Goal: Information Seeking & Learning: Learn about a topic

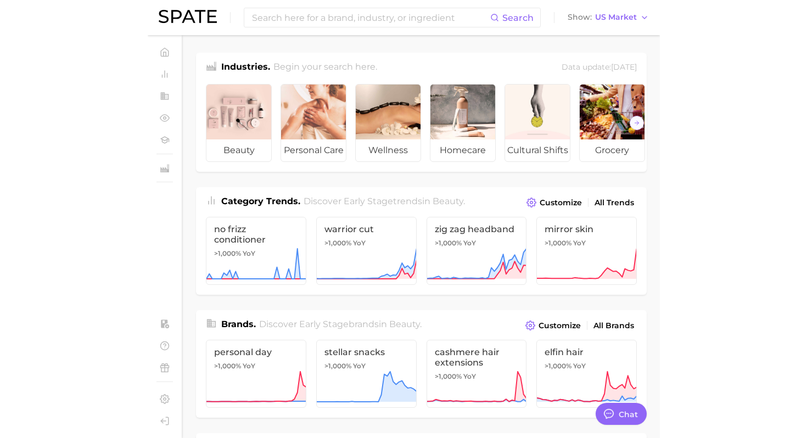
scroll to position [5, 0]
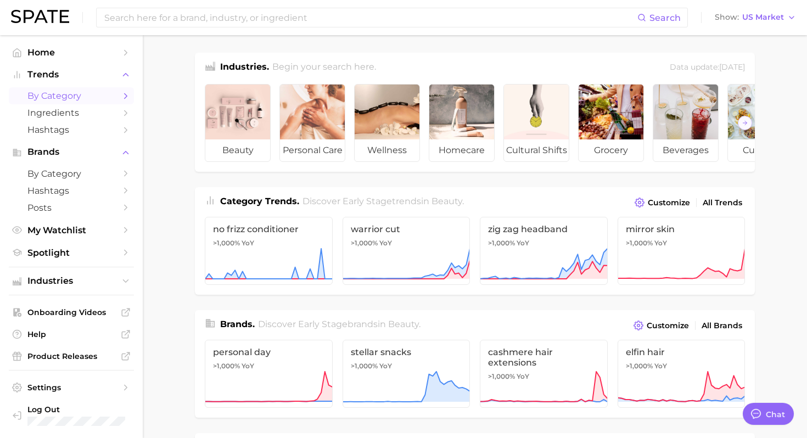
click at [85, 100] on span "by Category" at bounding box center [71, 96] width 88 height 10
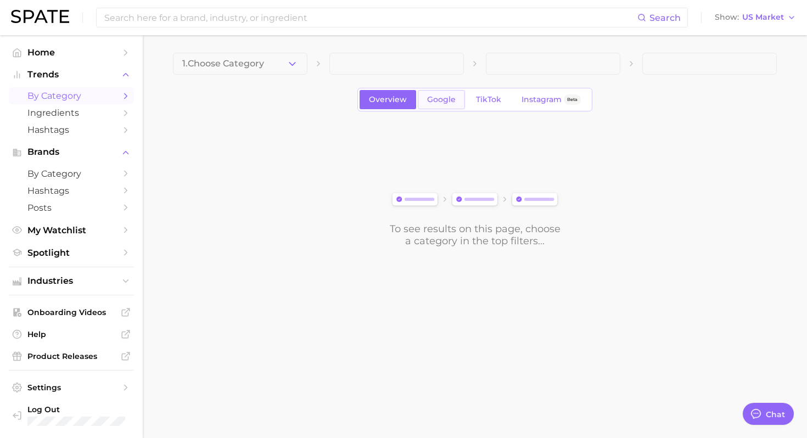
click at [440, 103] on span "Google" at bounding box center [441, 99] width 29 height 9
click at [291, 64] on polyline "button" at bounding box center [292, 63] width 6 height 3
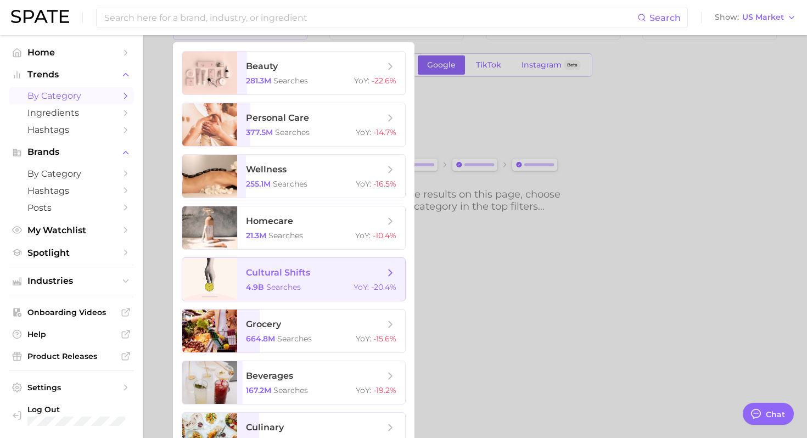
scroll to position [32, 0]
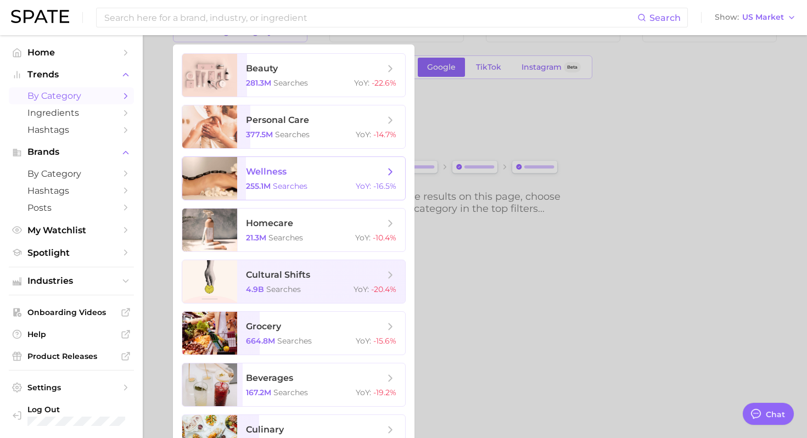
click at [297, 178] on span "wellness 255.1m searches YoY : -16.5%" at bounding box center [321, 178] width 168 height 43
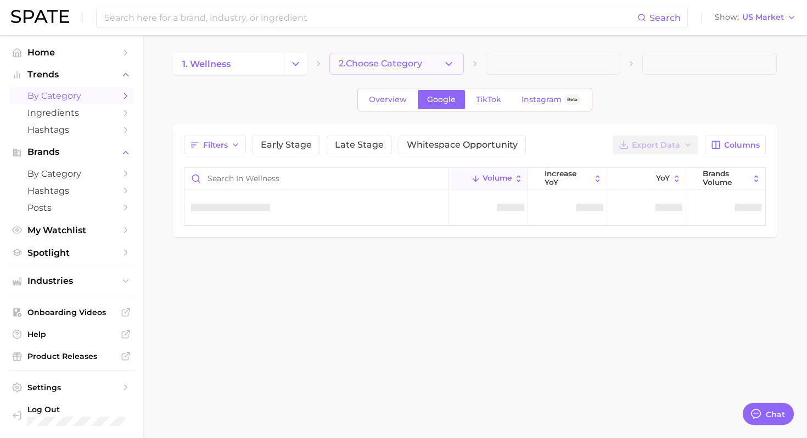
click at [447, 66] on icon "button" at bounding box center [449, 64] width 12 height 12
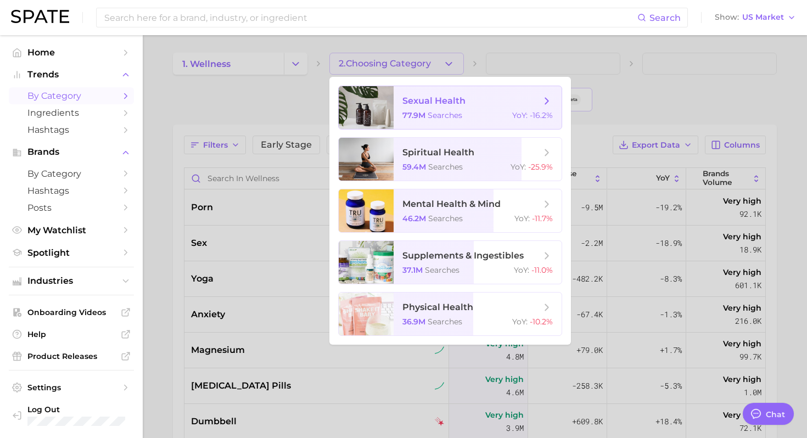
type textarea "x"
click at [448, 267] on span "searches" at bounding box center [442, 270] width 35 height 10
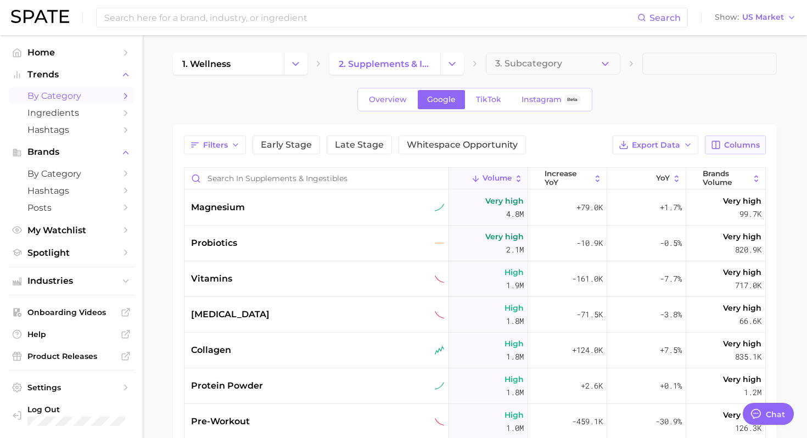
click at [511, 148] on span "Columns" at bounding box center [742, 144] width 36 height 9
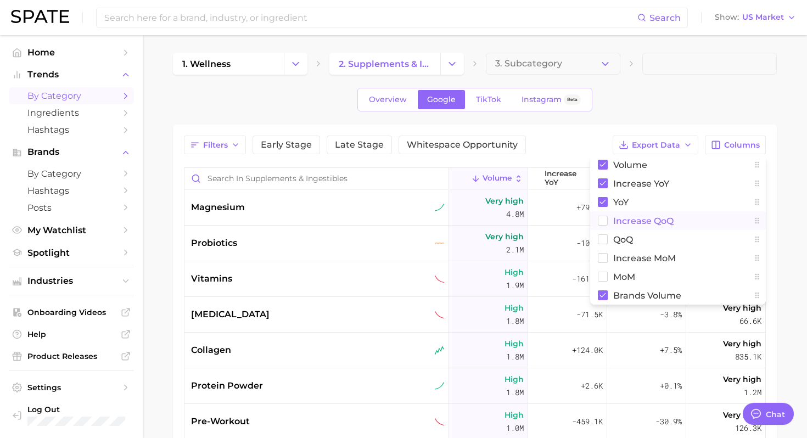
click at [511, 226] on button "increase QoQ" at bounding box center [678, 220] width 176 height 19
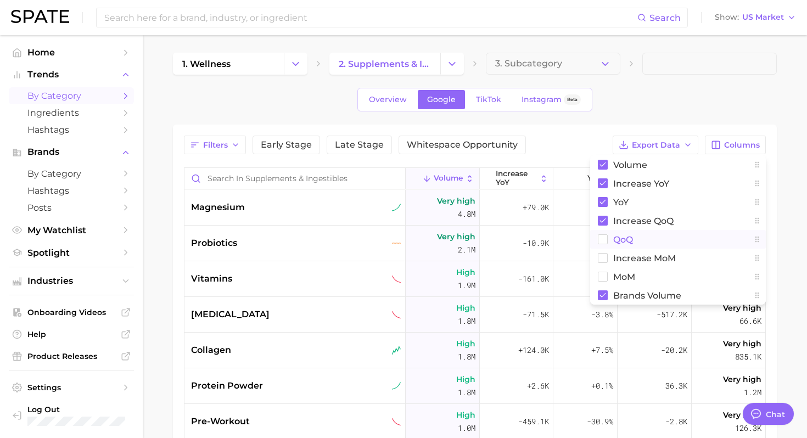
click at [511, 247] on button "QoQ" at bounding box center [678, 239] width 176 height 19
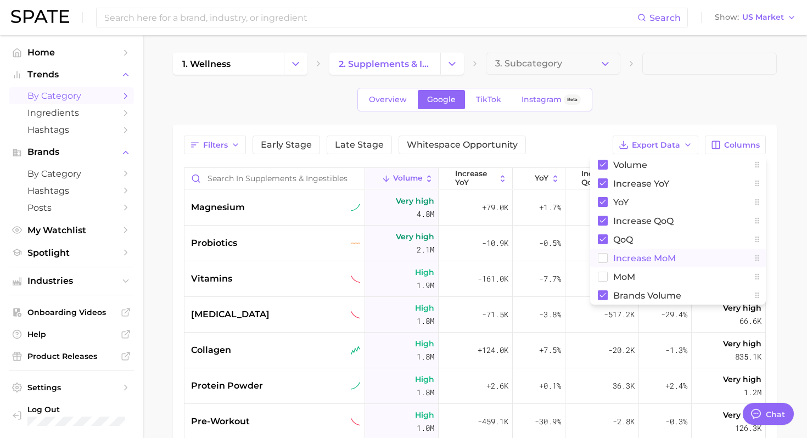
click at [511, 257] on rect at bounding box center [602, 258] width 9 height 9
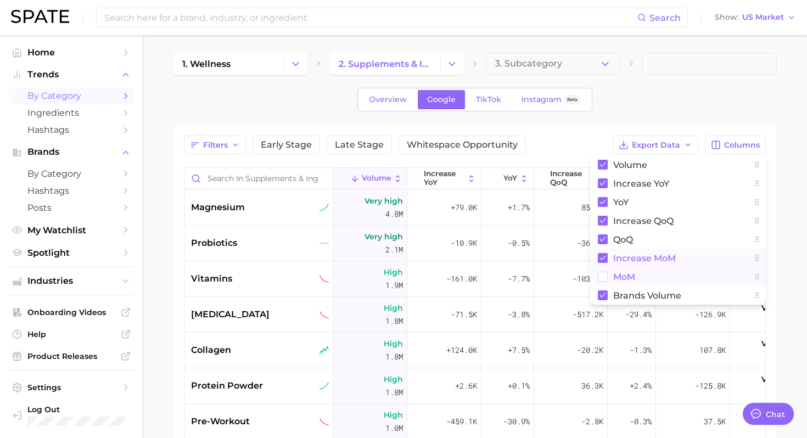
click at [511, 274] on rect at bounding box center [602, 276] width 9 height 9
click at [511, 102] on div "Overview Google TikTok Instagram Beta" at bounding box center [475, 100] width 604 height 24
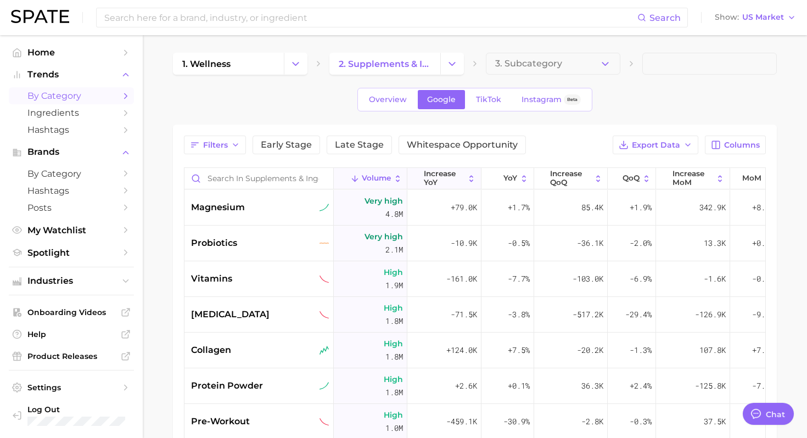
click at [444, 181] on span "increase YoY" at bounding box center [444, 178] width 41 height 17
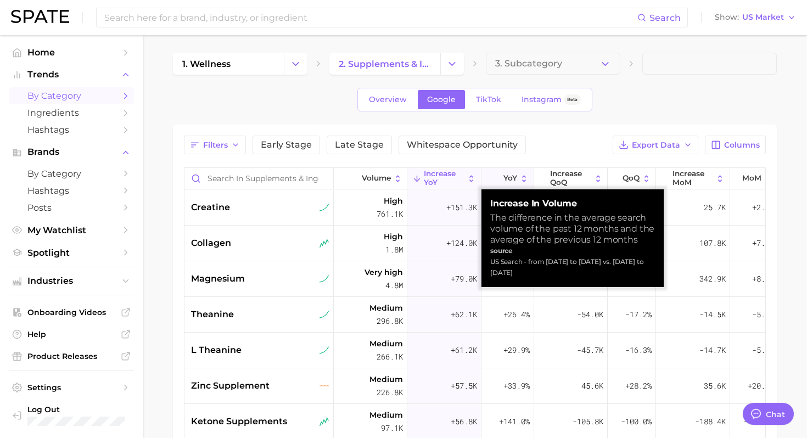
click at [510, 176] on span "YoY" at bounding box center [510, 178] width 14 height 9
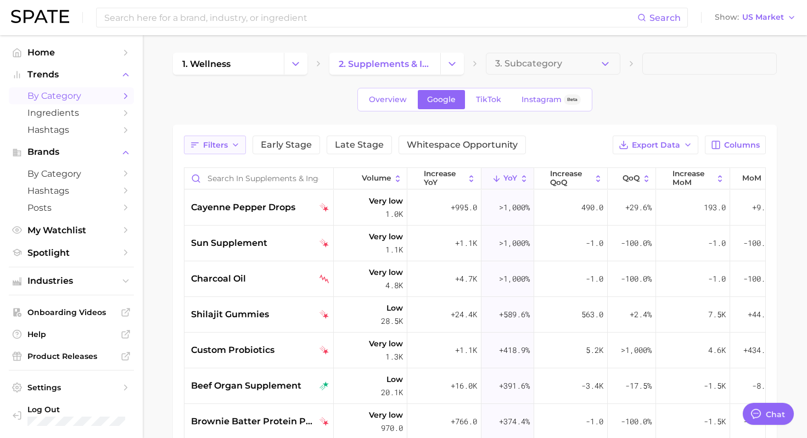
click at [217, 146] on span "Filters" at bounding box center [215, 144] width 25 height 9
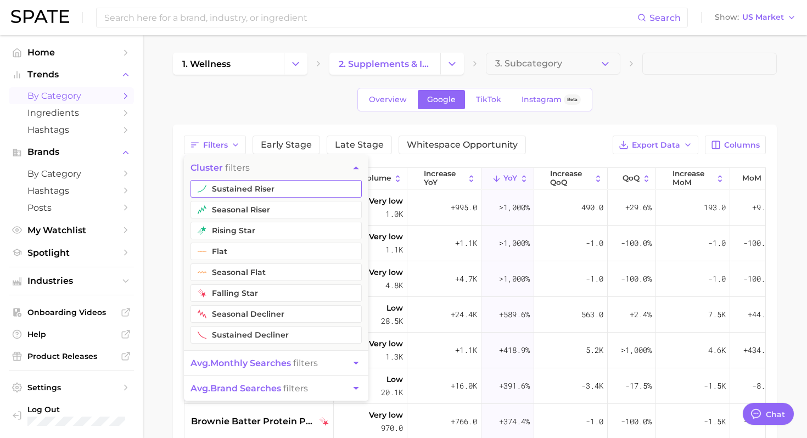
click at [223, 191] on button "sustained riser" at bounding box center [275, 189] width 171 height 18
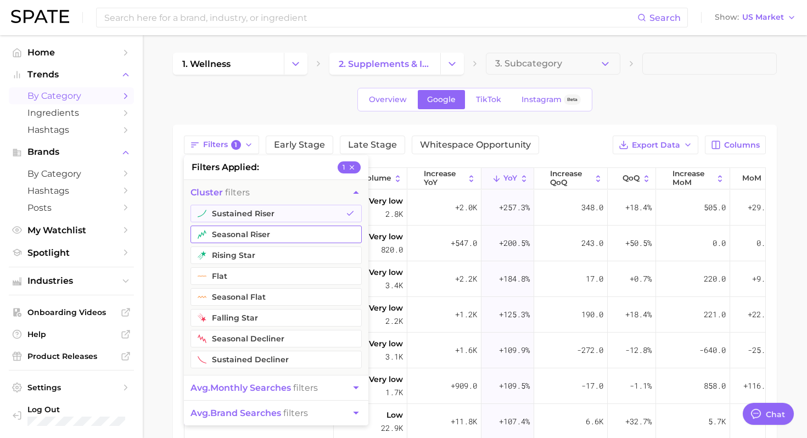
click at [228, 234] on button "seasonal riser" at bounding box center [275, 235] width 171 height 18
click at [229, 258] on button "rising star" at bounding box center [275, 255] width 171 height 18
click at [511, 112] on div "1. wellness 2. supplements & ingestibles 3. Subcategory Overview Google TikTok …" at bounding box center [475, 335] width 604 height 564
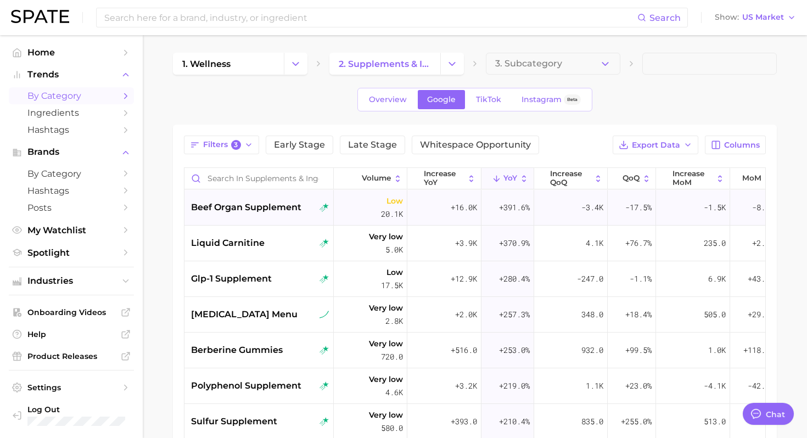
click at [257, 207] on span "beef organ supplement" at bounding box center [246, 207] width 110 height 13
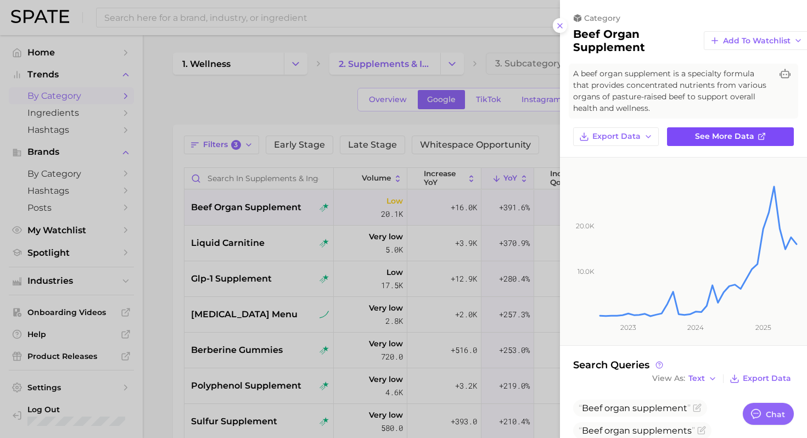
click at [511, 140] on span "See more data" at bounding box center [724, 136] width 59 height 9
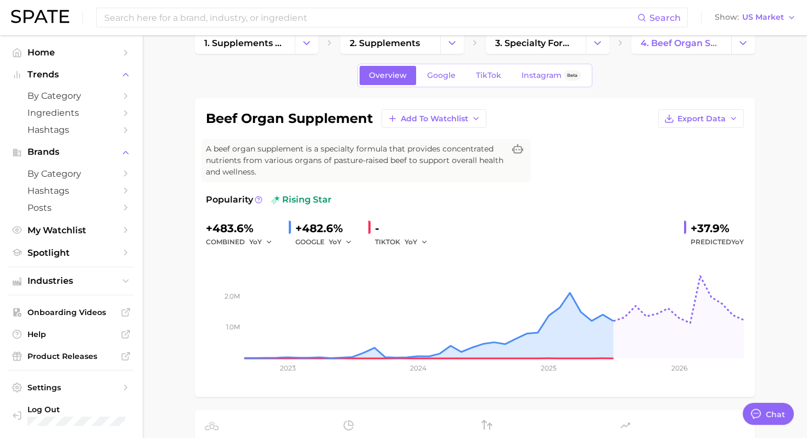
scroll to position [22, 0]
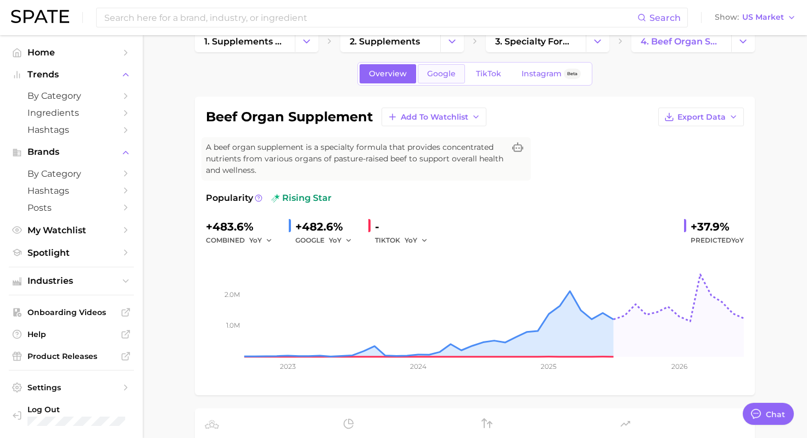
click at [427, 70] on span "Google" at bounding box center [441, 73] width 29 height 9
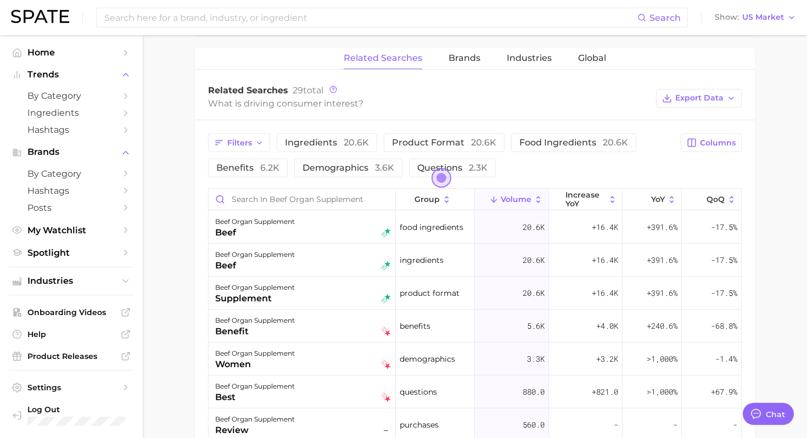
scroll to position [543, 0]
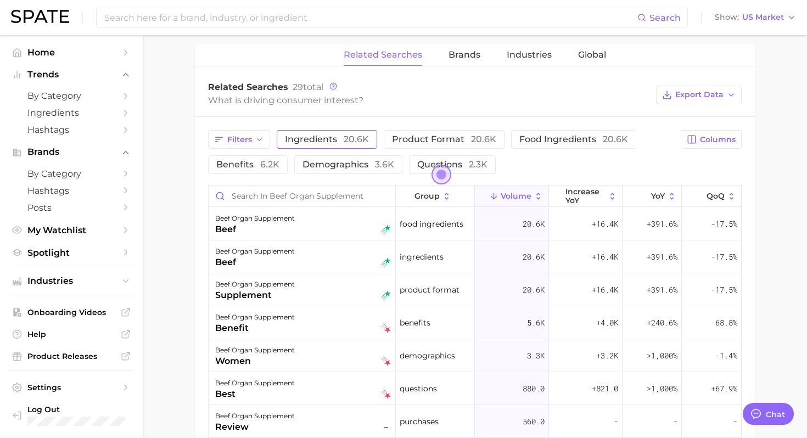
click at [365, 142] on span "20.6k" at bounding box center [356, 139] width 25 height 10
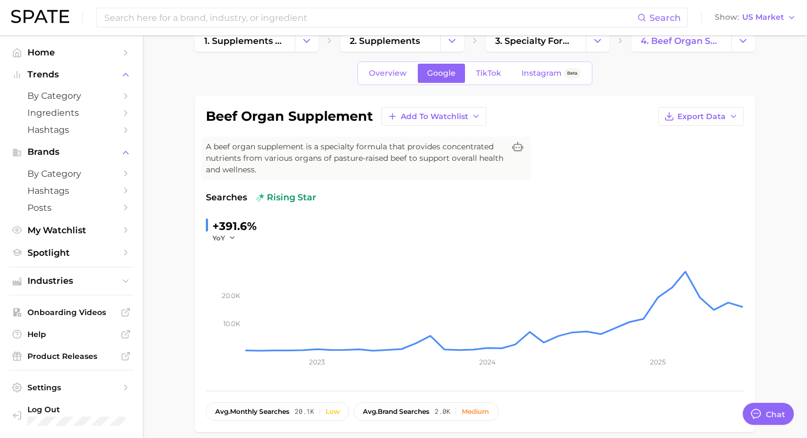
scroll to position [0, 0]
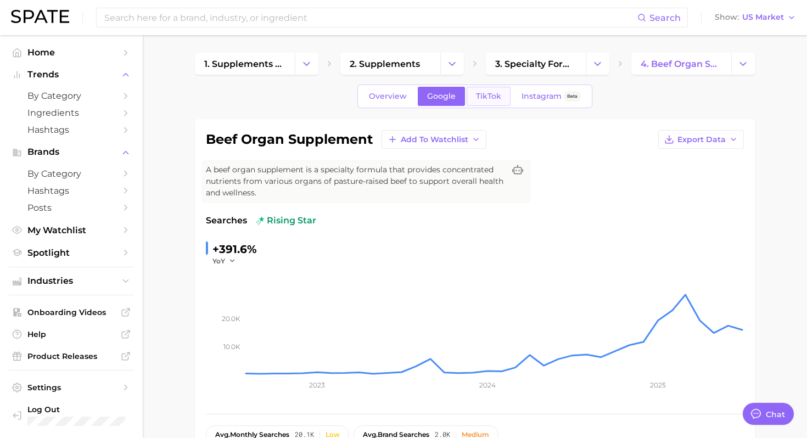
click at [488, 99] on span "TikTok" at bounding box center [488, 96] width 25 height 9
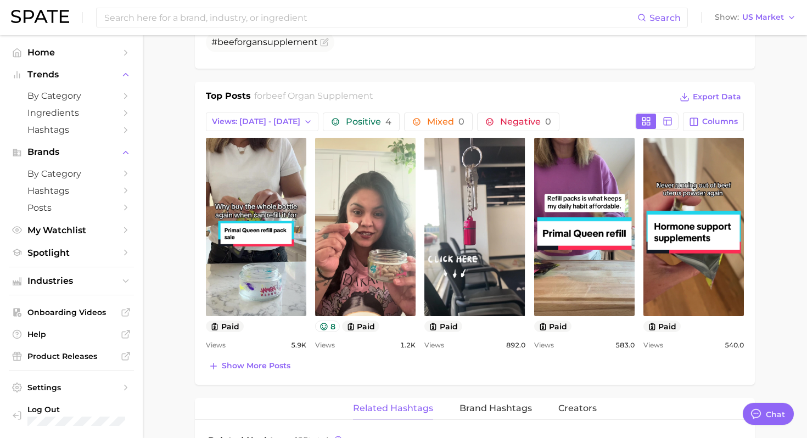
scroll to position [487, 0]
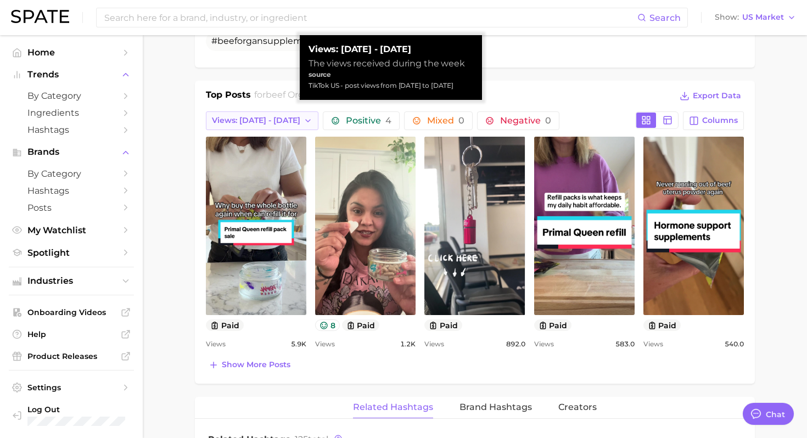
click at [263, 123] on span "Views: [DATE] - [DATE]" at bounding box center [256, 120] width 88 height 9
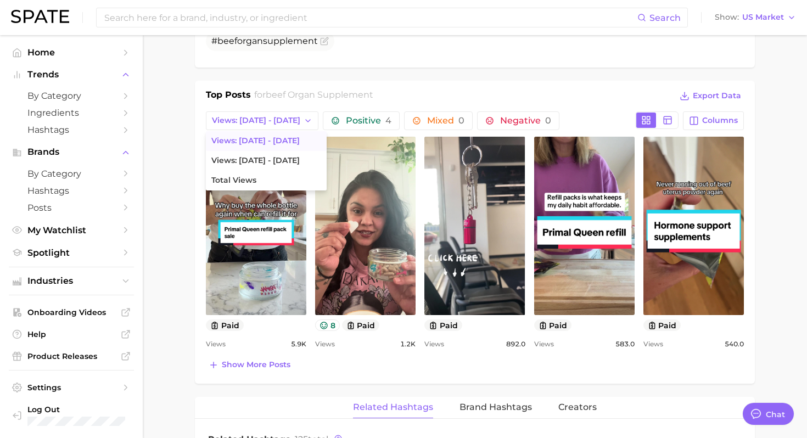
click at [177, 162] on main "1. supplements & ingestibles 2. supplements 3. specialty formula supplements 4.…" at bounding box center [475, 295] width 664 height 1495
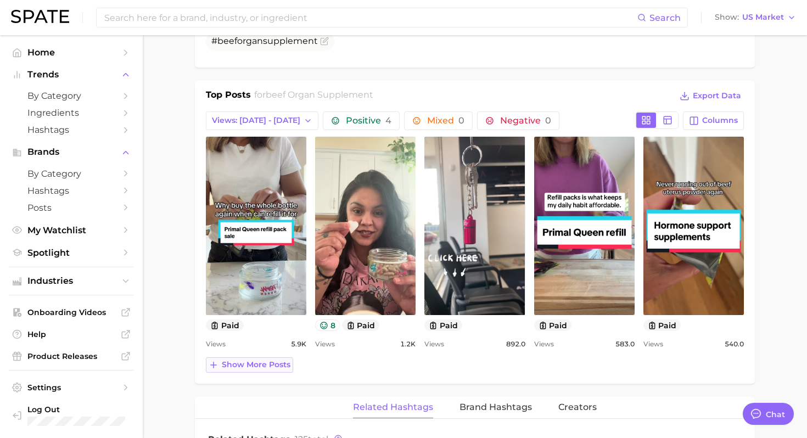
click at [262, 362] on span "Show more posts" at bounding box center [256, 364] width 69 height 9
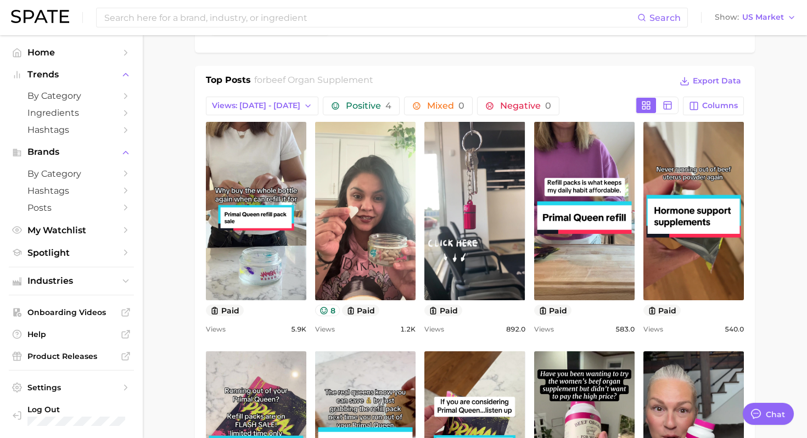
scroll to position [0, 0]
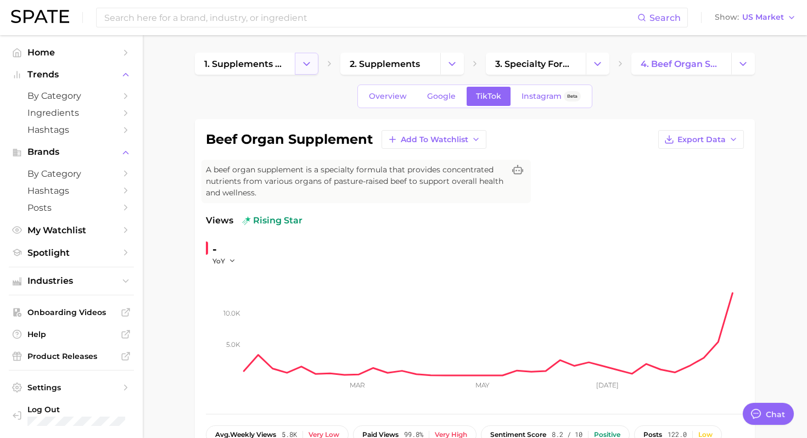
click at [306, 65] on polyline "Change Category" at bounding box center [306, 63] width 6 height 3
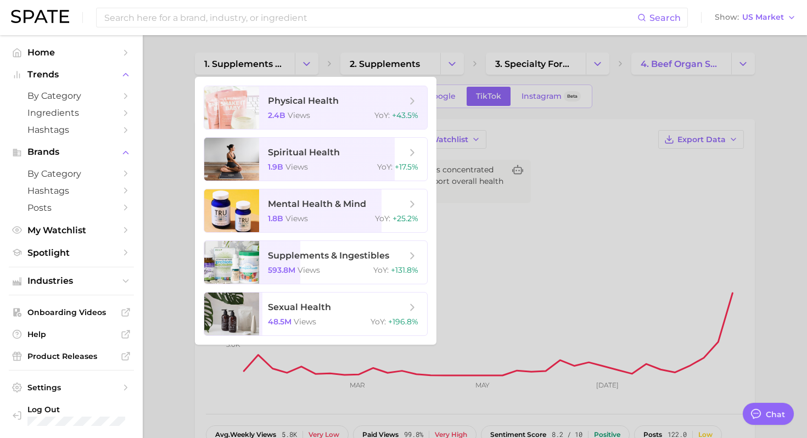
click at [161, 92] on div at bounding box center [403, 219] width 807 height 438
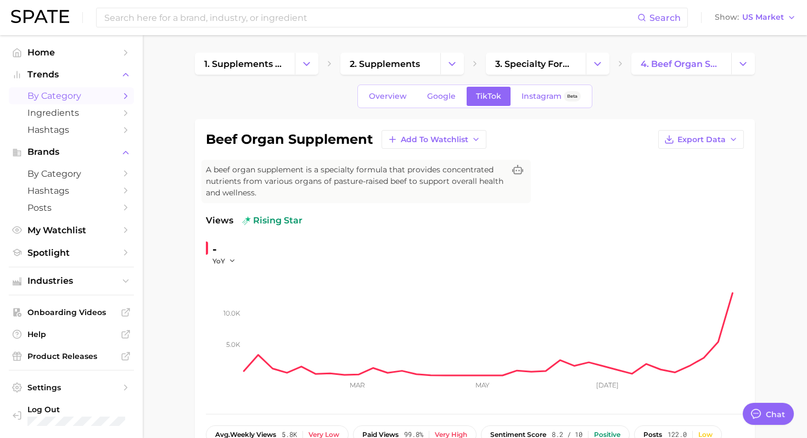
click at [81, 91] on span "by Category" at bounding box center [71, 96] width 88 height 10
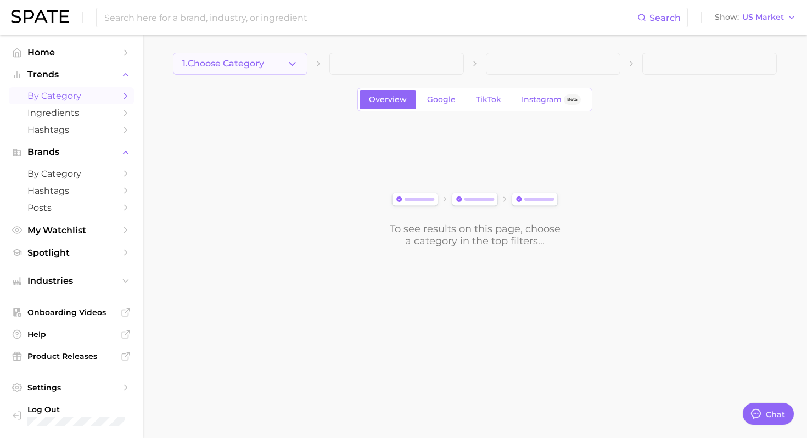
click at [290, 64] on icon "button" at bounding box center [292, 64] width 12 height 12
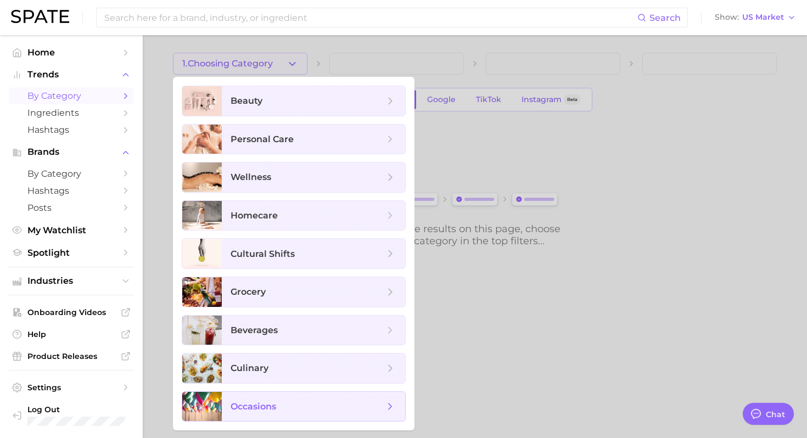
click at [289, 408] on span "occasions" at bounding box center [307, 407] width 154 height 12
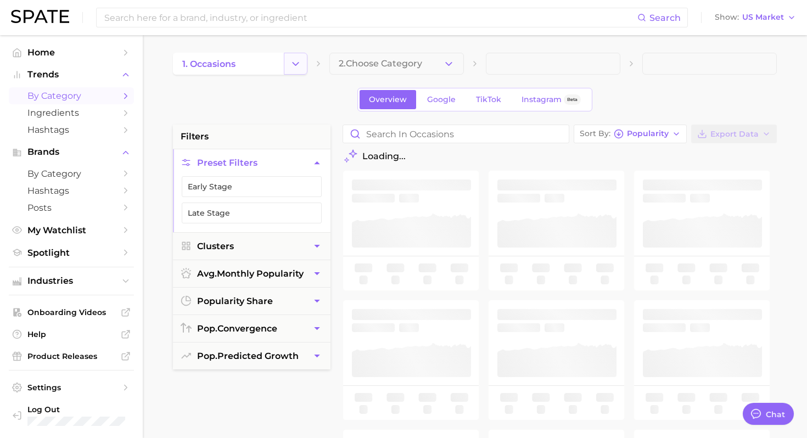
click at [295, 67] on icon "Change Category" at bounding box center [296, 64] width 12 height 12
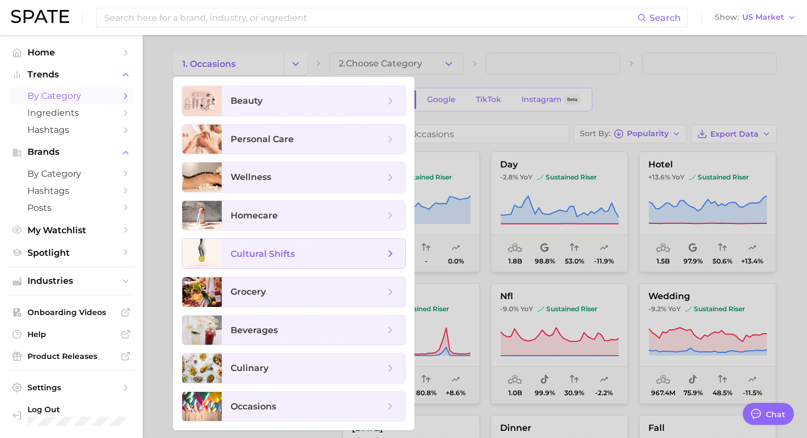
click at [341, 258] on span "cultural shifts" at bounding box center [307, 253] width 154 height 12
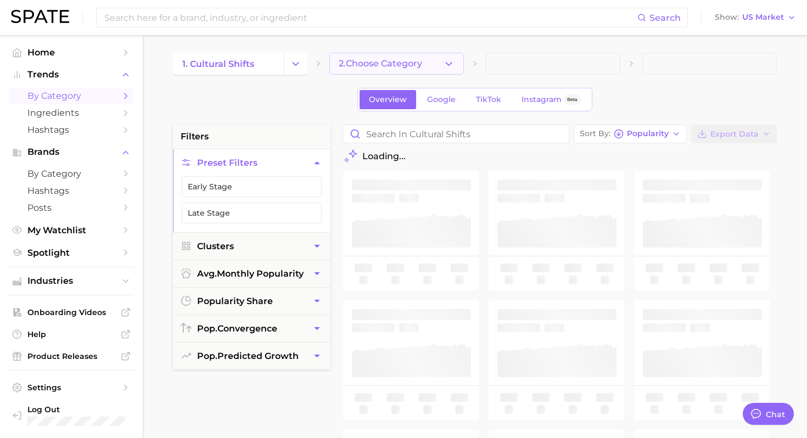
click at [451, 63] on icon "button" at bounding box center [449, 64] width 12 height 12
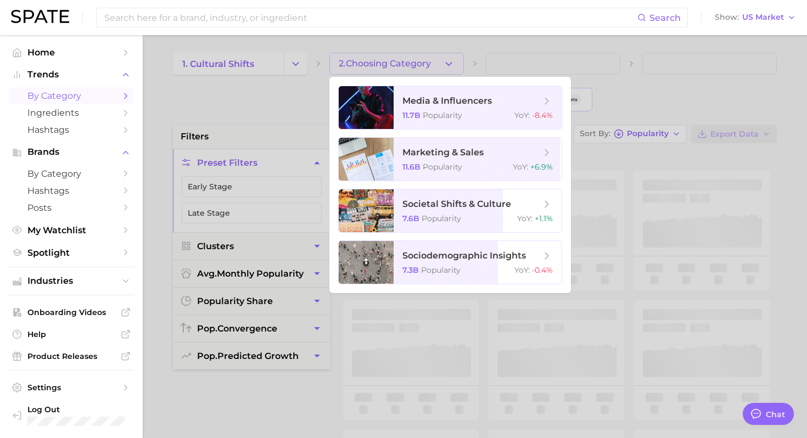
click at [297, 67] on div at bounding box center [403, 219] width 807 height 438
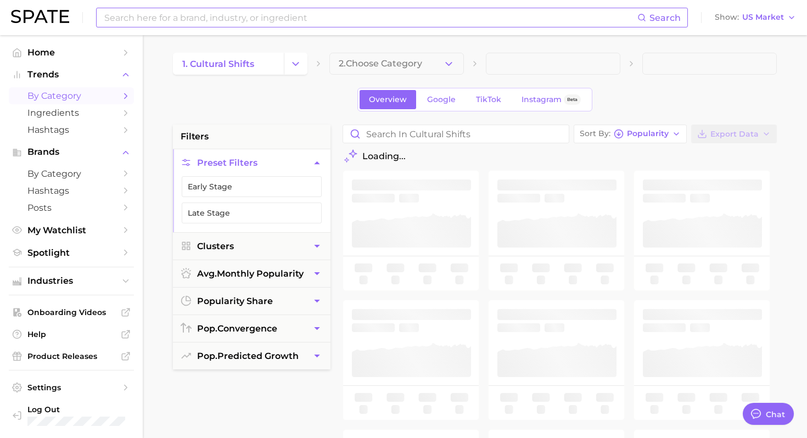
click at [251, 22] on input at bounding box center [370, 17] width 534 height 19
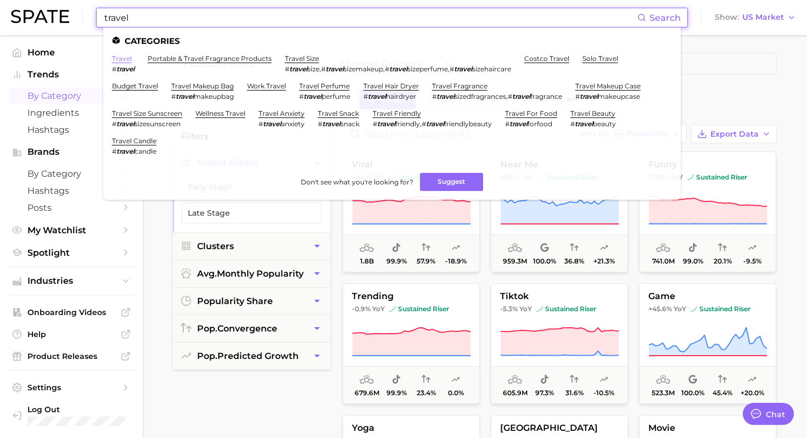
type input "travel"
click at [123, 58] on link "travel" at bounding box center [122, 58] width 20 height 8
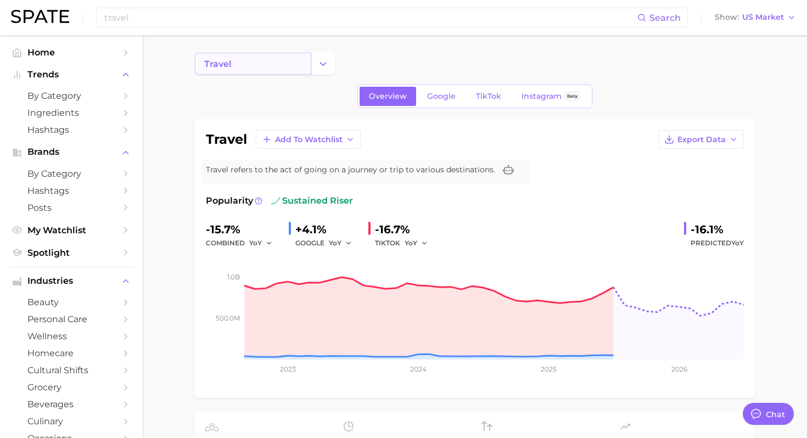
click at [258, 64] on link "travel" at bounding box center [253, 64] width 116 height 22
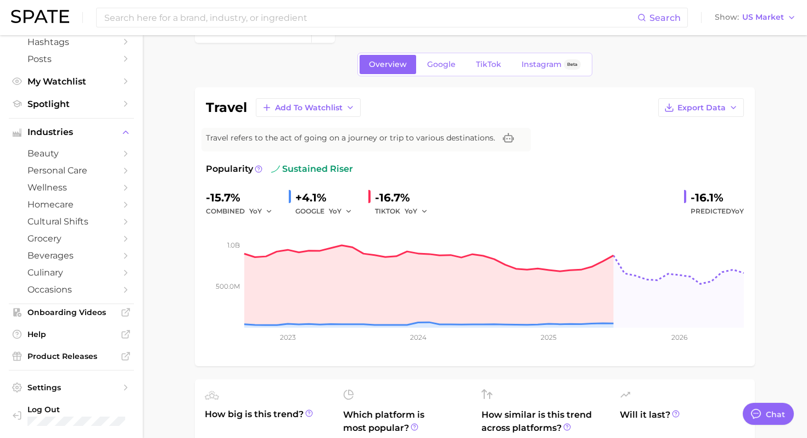
scroll to position [32, 0]
click at [479, 59] on span "TikTok" at bounding box center [488, 63] width 25 height 9
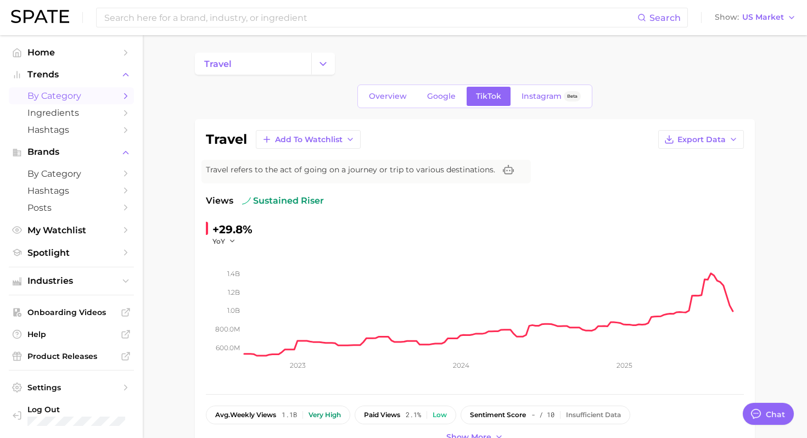
click at [102, 99] on span "by Category" at bounding box center [71, 96] width 88 height 10
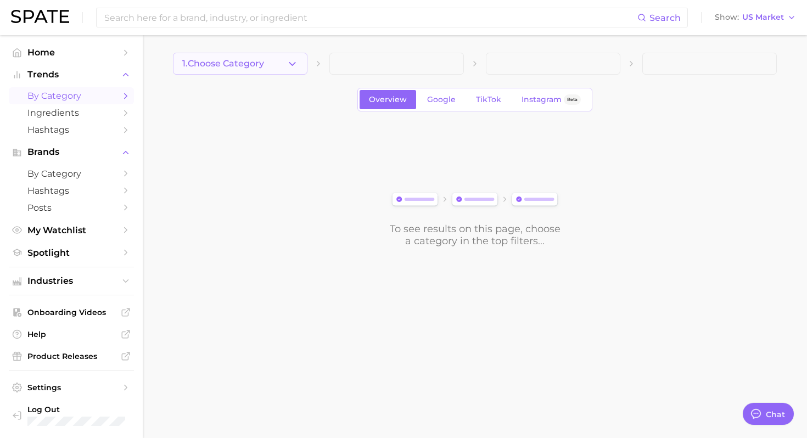
click at [291, 64] on polyline "button" at bounding box center [292, 63] width 6 height 3
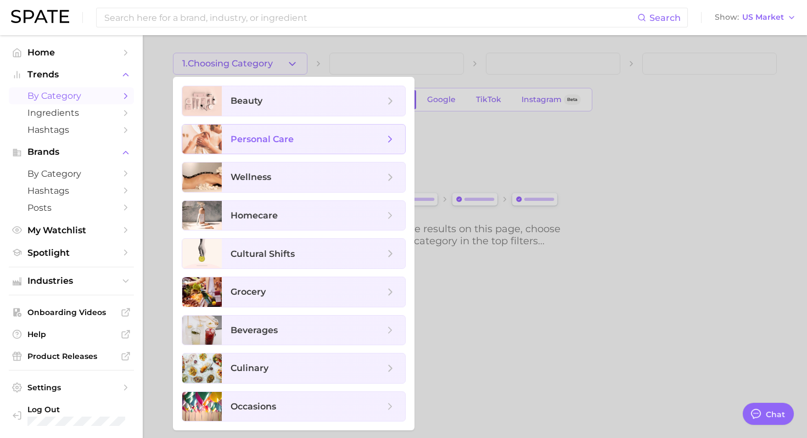
click at [288, 138] on span "personal care" at bounding box center [261, 139] width 63 height 10
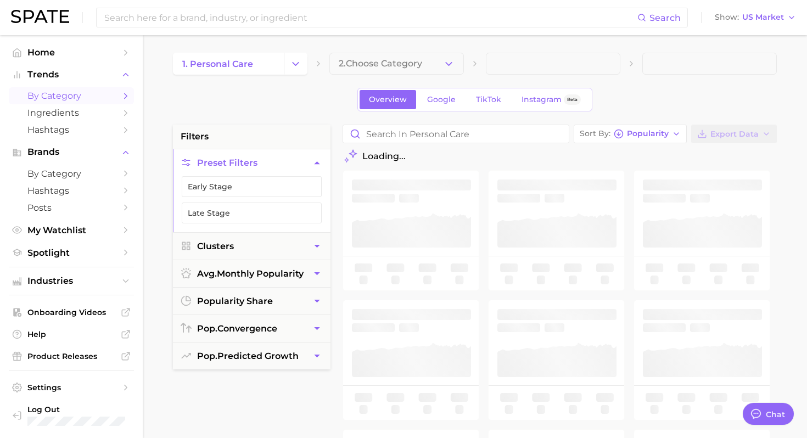
click at [463, 67] on button "2. Choose Category" at bounding box center [396, 64] width 134 height 22
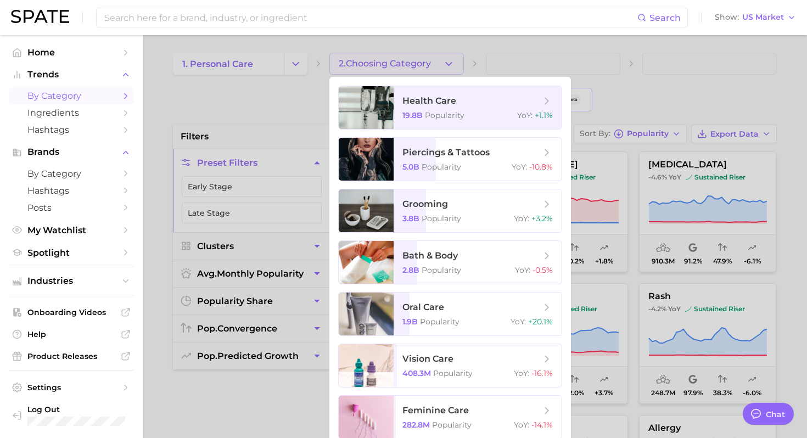
click at [292, 70] on div at bounding box center [403, 219] width 807 height 438
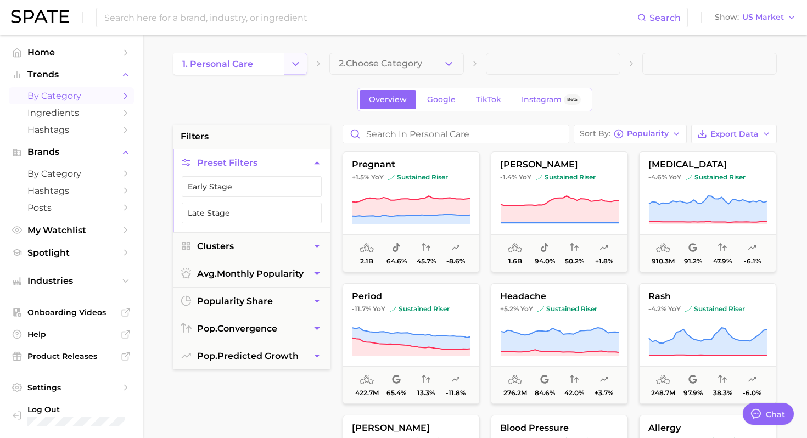
click at [299, 57] on button "Change Category" at bounding box center [296, 64] width 24 height 22
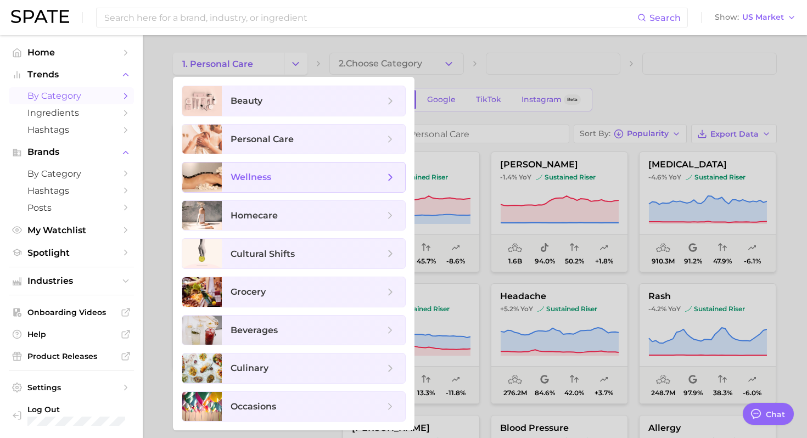
click at [271, 182] on span "wellness" at bounding box center [307, 177] width 154 height 12
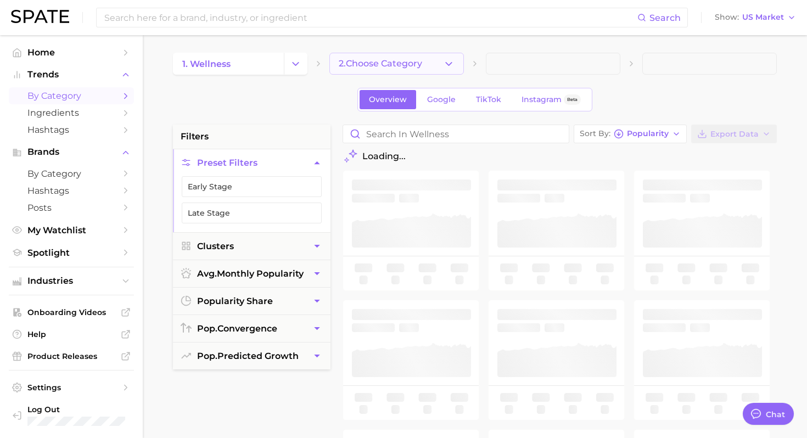
click at [448, 57] on button "2. Choose Category" at bounding box center [396, 64] width 134 height 22
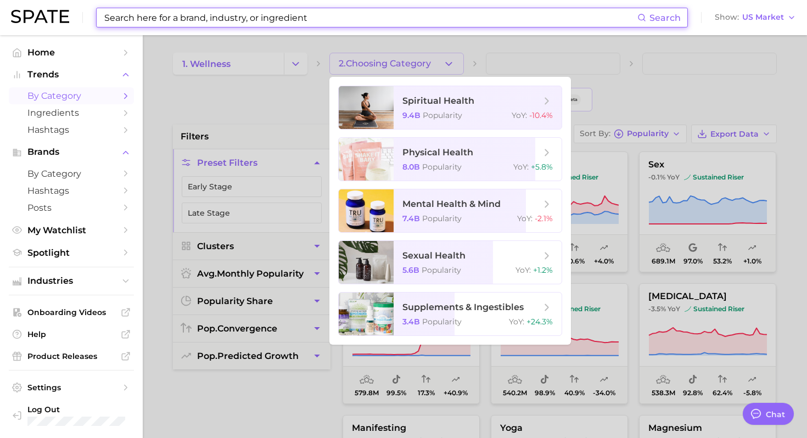
click at [252, 18] on input at bounding box center [370, 17] width 534 height 19
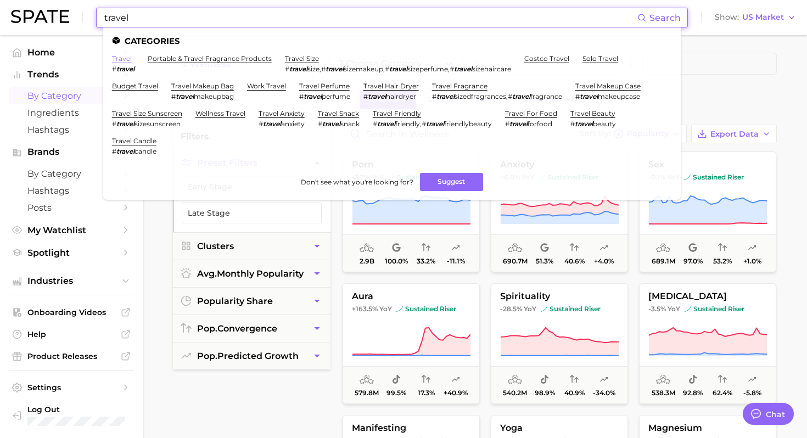
type input "travel"
click at [126, 59] on link "travel" at bounding box center [122, 58] width 20 height 8
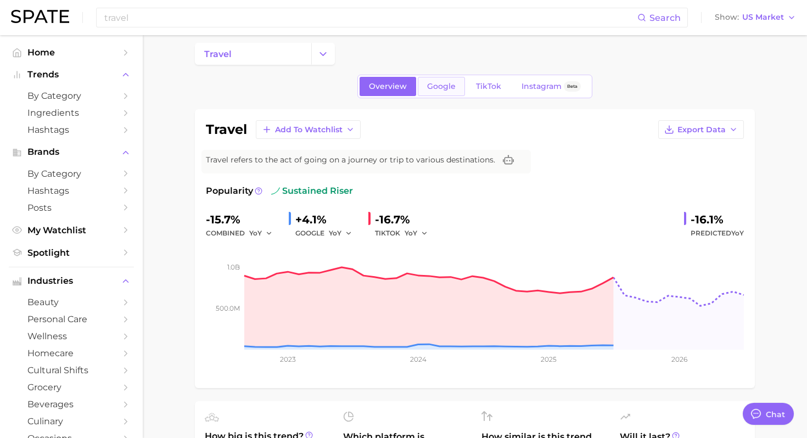
scroll to position [12, 0]
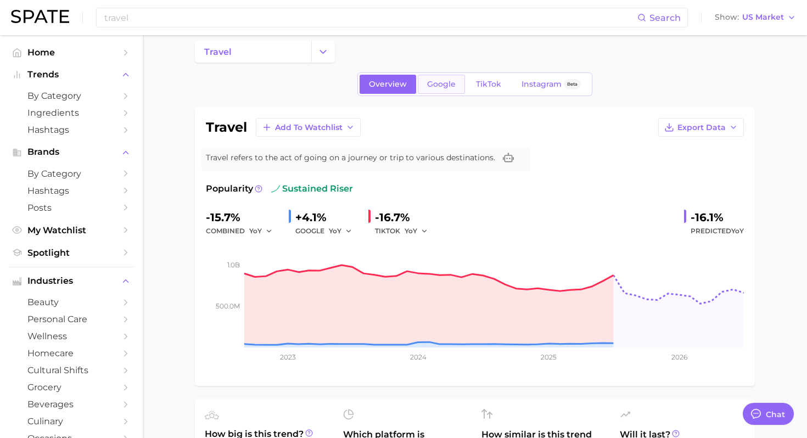
click at [444, 87] on span "Google" at bounding box center [441, 84] width 29 height 9
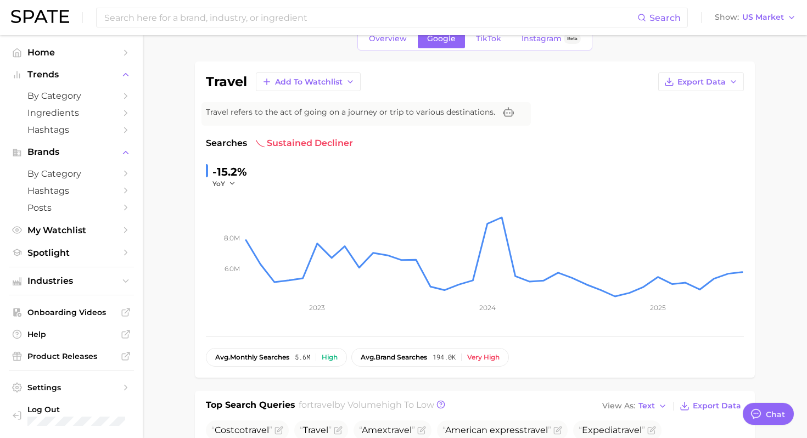
scroll to position [36, 0]
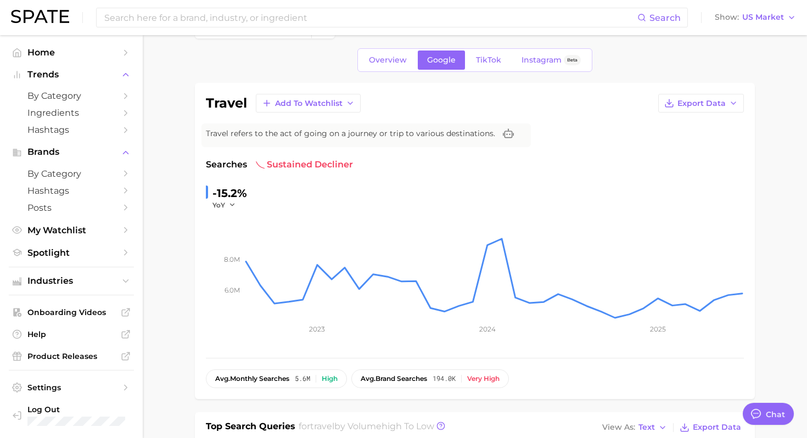
click at [507, 71] on div "Overview Google TikTok Instagram Beta" at bounding box center [474, 60] width 235 height 24
click at [495, 66] on link "TikTok" at bounding box center [488, 59] width 44 height 19
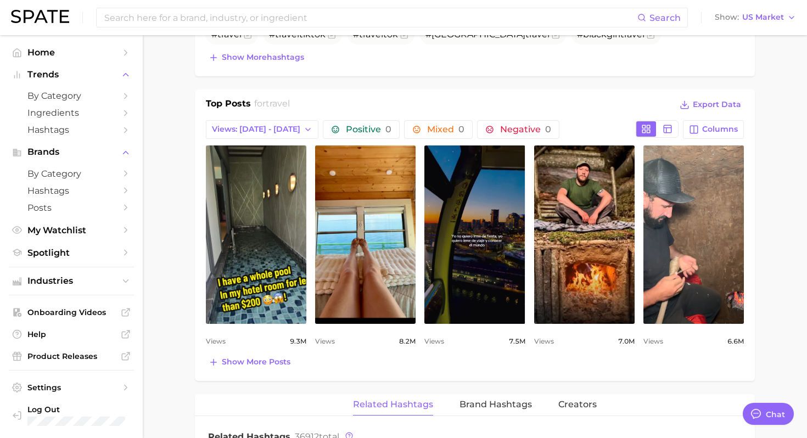
scroll to position [474, 0]
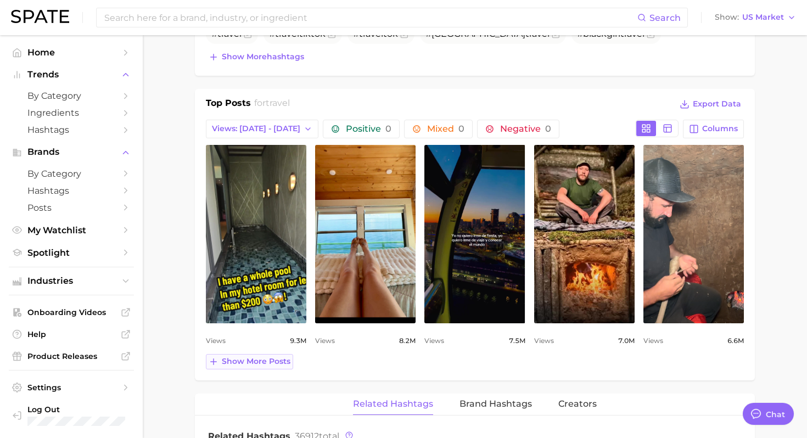
click at [245, 362] on span "Show more posts" at bounding box center [256, 361] width 69 height 9
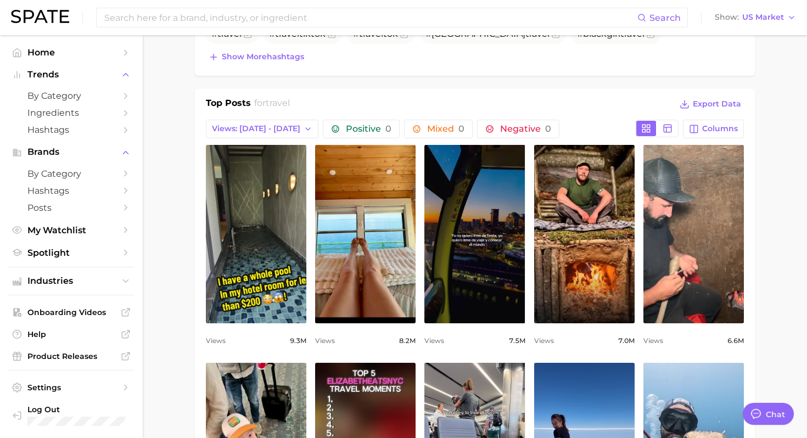
scroll to position [0, 0]
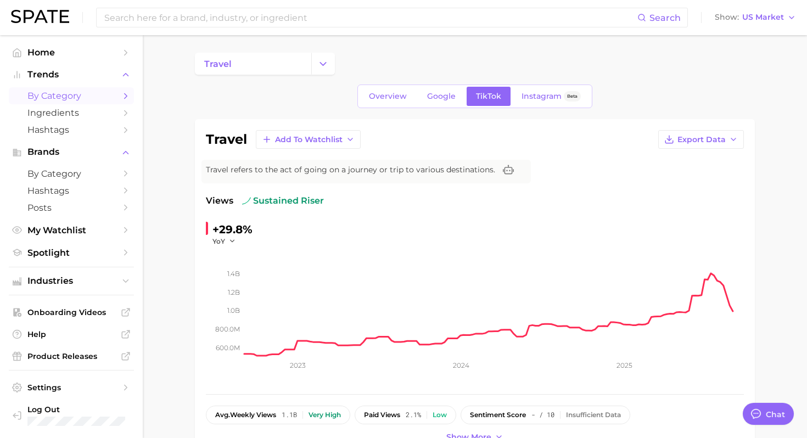
click at [123, 99] on icon "Sidebar" at bounding box center [126, 96] width 10 height 10
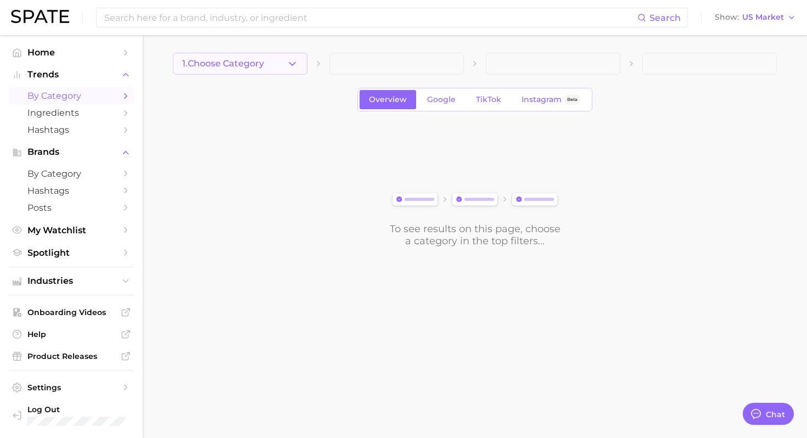
click at [293, 62] on icon "button" at bounding box center [292, 64] width 12 height 12
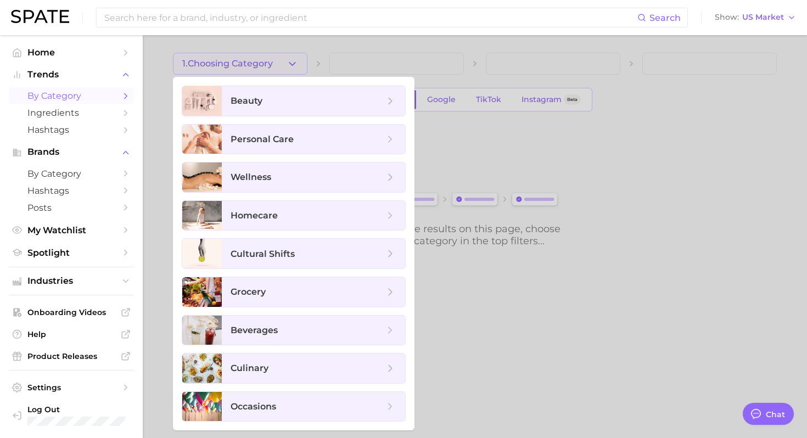
click at [511, 306] on div at bounding box center [403, 219] width 807 height 438
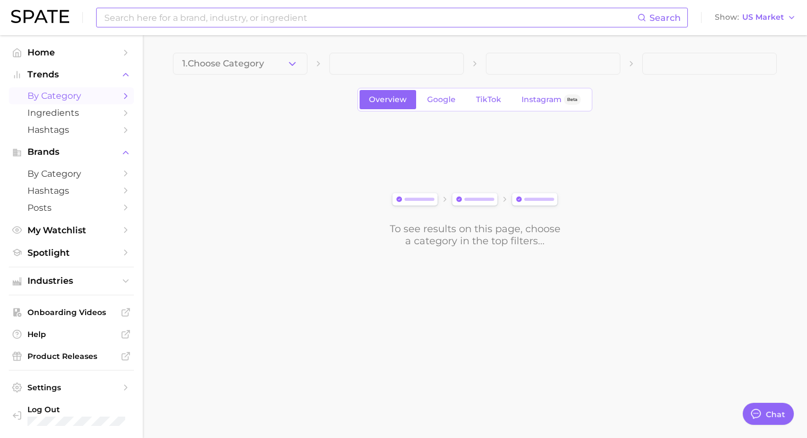
click at [221, 15] on input at bounding box center [370, 17] width 534 height 19
type input "finance"
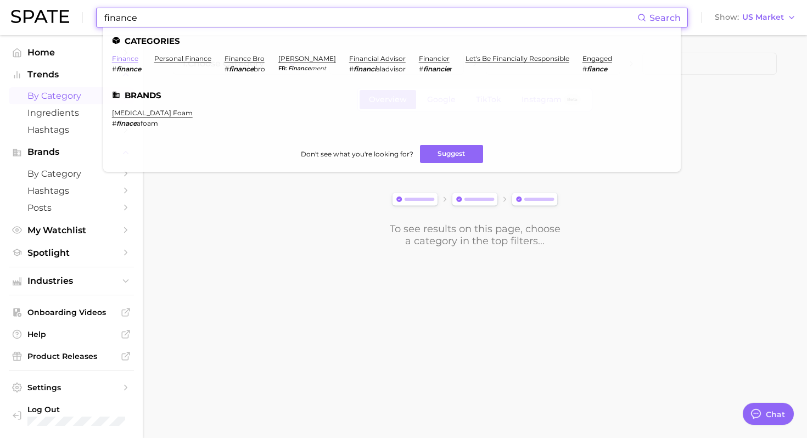
click at [131, 61] on link "finance" at bounding box center [125, 58] width 26 height 8
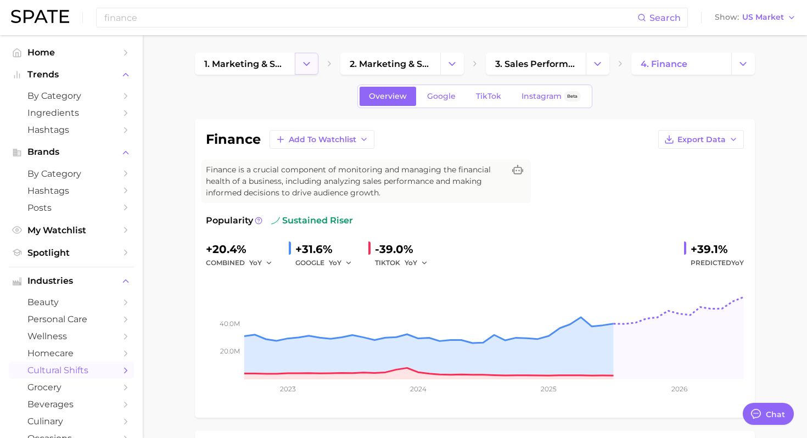
click at [306, 66] on icon "Change Category" at bounding box center [307, 64] width 12 height 12
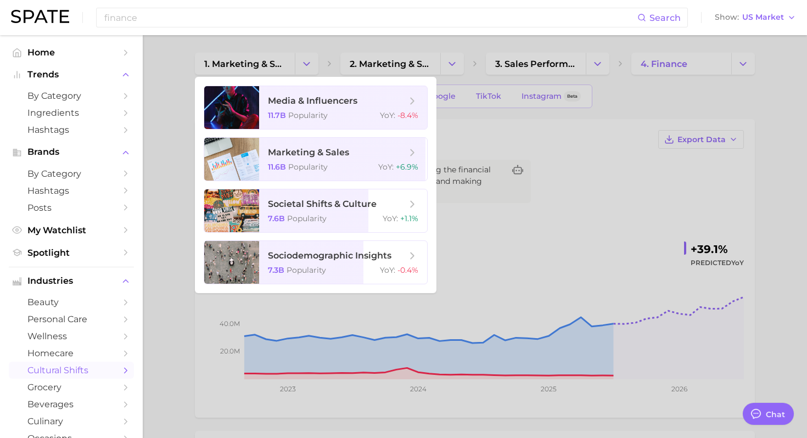
click at [449, 67] on div at bounding box center [403, 219] width 807 height 438
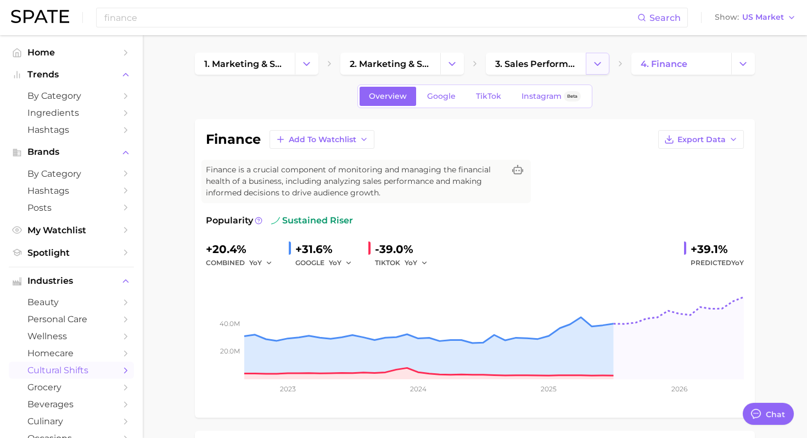
click at [511, 63] on button "Change Category" at bounding box center [598, 64] width 24 height 22
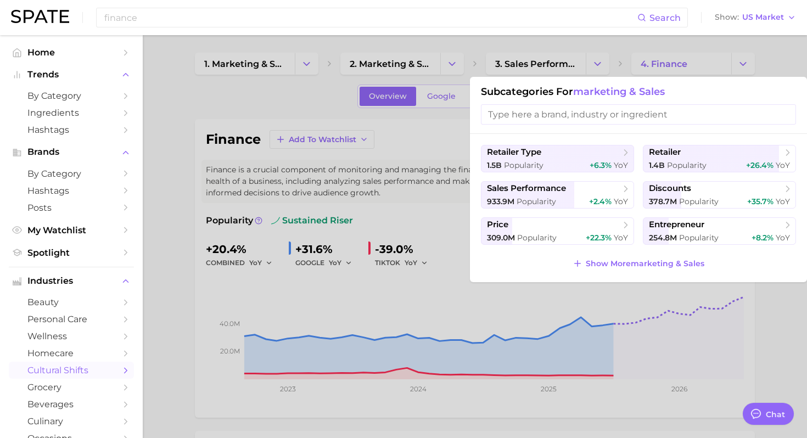
click at [163, 174] on div at bounding box center [403, 219] width 807 height 438
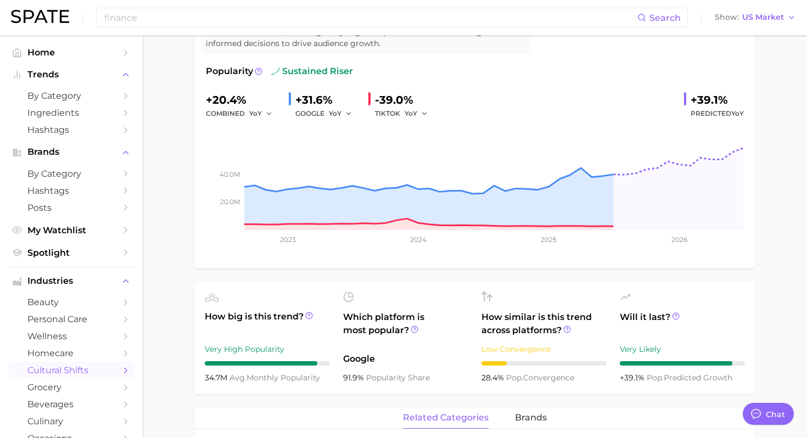
scroll to position [38, 0]
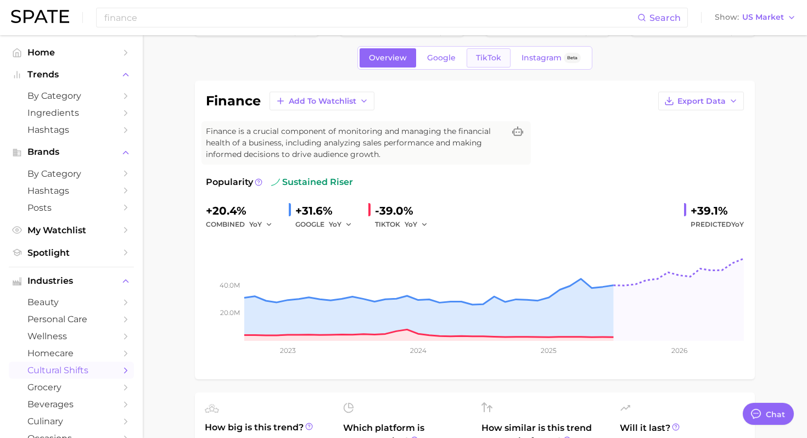
click at [488, 58] on span "TikTok" at bounding box center [488, 57] width 25 height 9
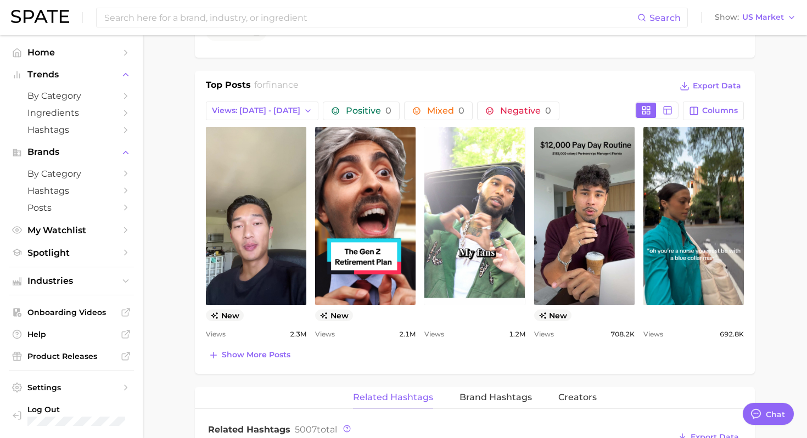
scroll to position [500, 0]
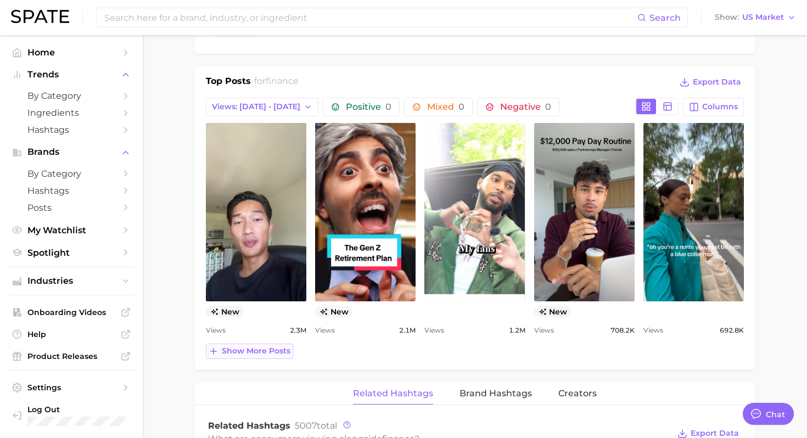
click at [248, 351] on span "Show more posts" at bounding box center [256, 350] width 69 height 9
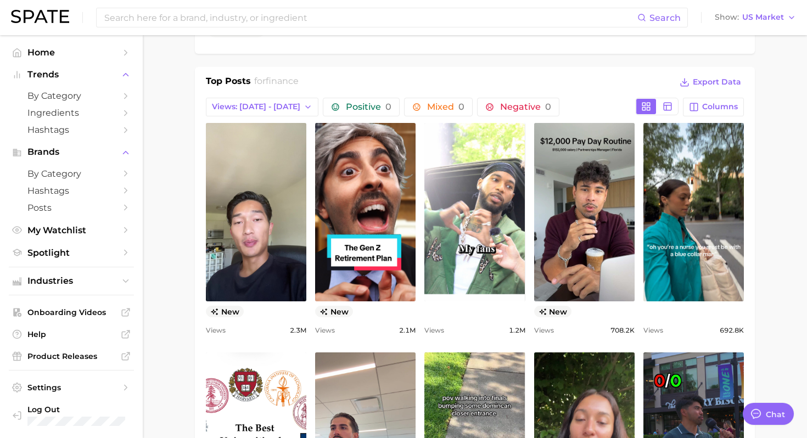
scroll to position [0, 0]
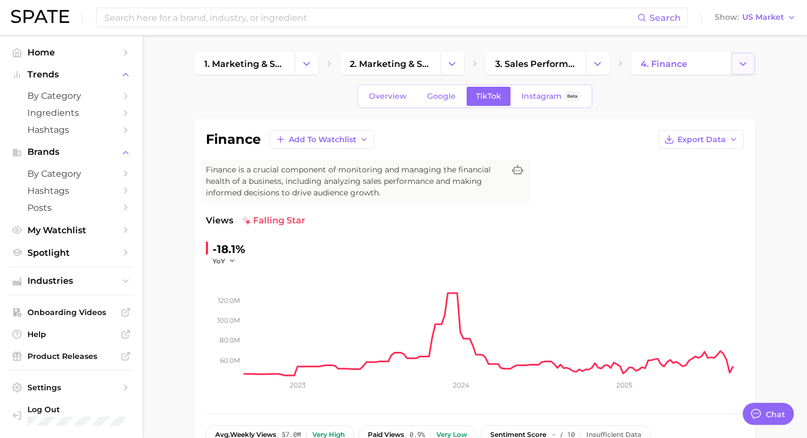
click at [511, 64] on icon "Change Category" at bounding box center [743, 64] width 12 height 12
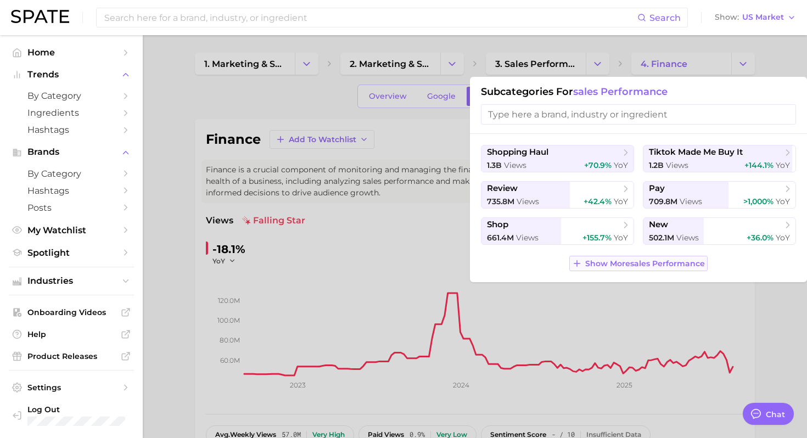
click at [511, 267] on span "Show More sales performance" at bounding box center [645, 263] width 120 height 9
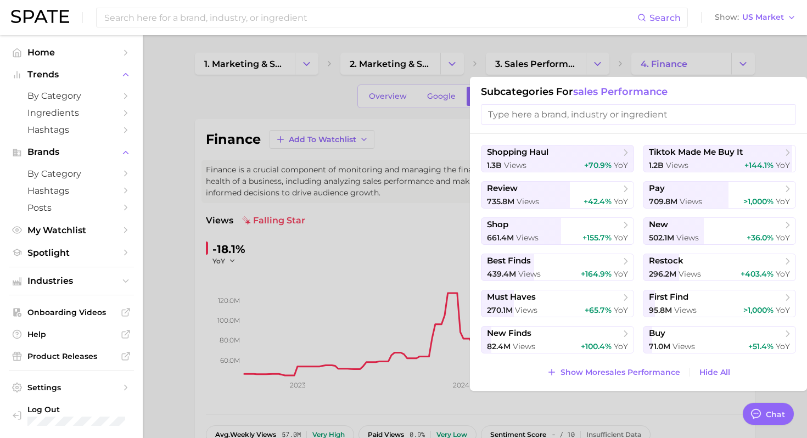
click at [511, 44] on div at bounding box center [403, 219] width 807 height 438
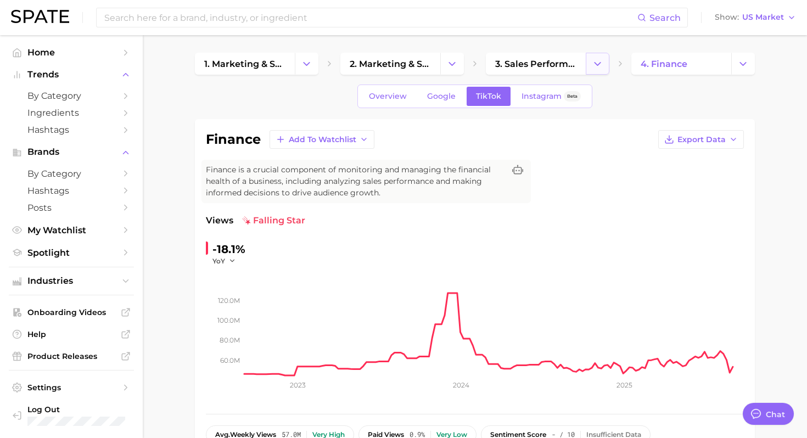
click at [511, 59] on icon "Change Category" at bounding box center [598, 64] width 12 height 12
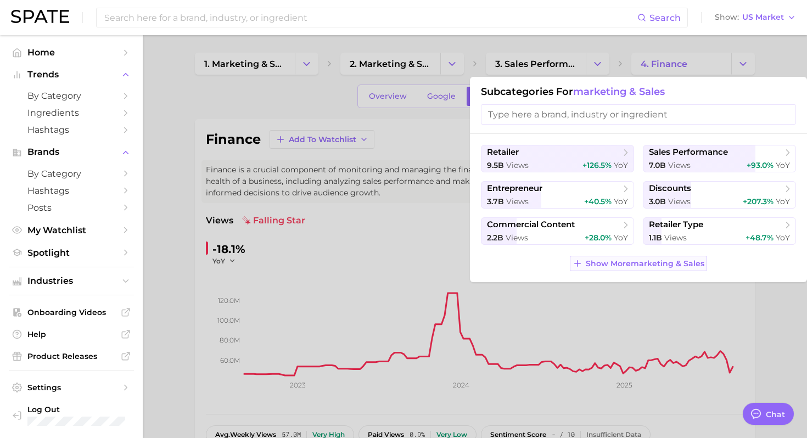
click at [511, 261] on span "Show More marketing & sales" at bounding box center [645, 263] width 119 height 9
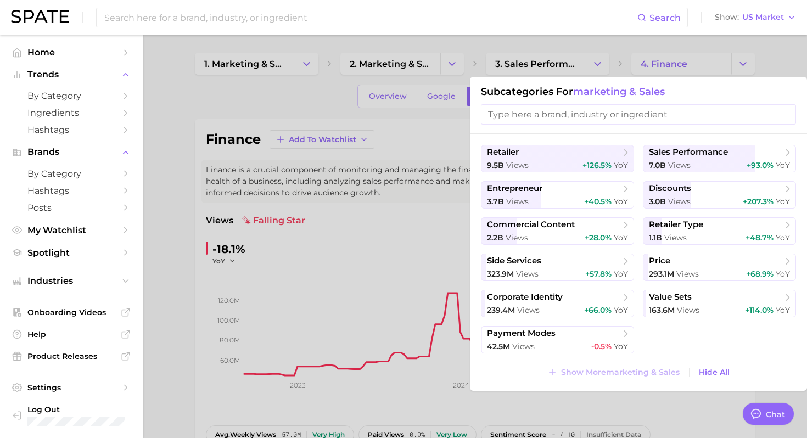
click at [457, 61] on div at bounding box center [403, 219] width 807 height 438
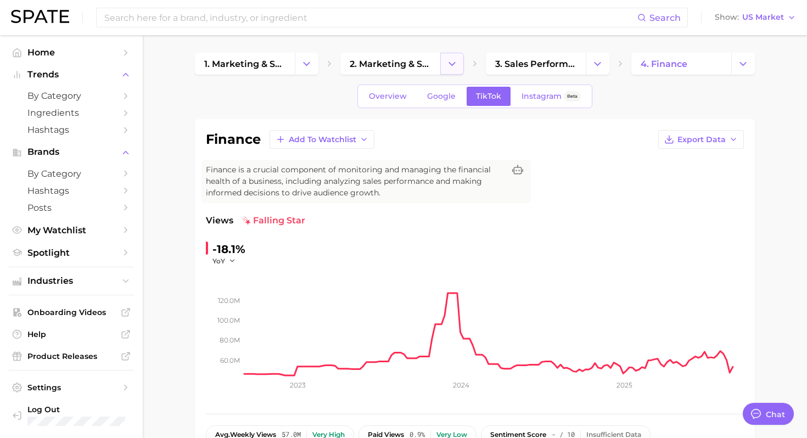
click at [453, 62] on icon "Change Category" at bounding box center [452, 64] width 12 height 12
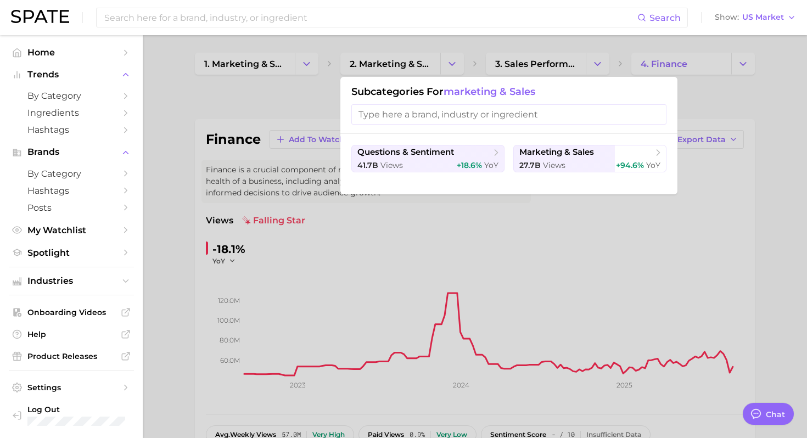
click at [511, 61] on div at bounding box center [403, 219] width 807 height 438
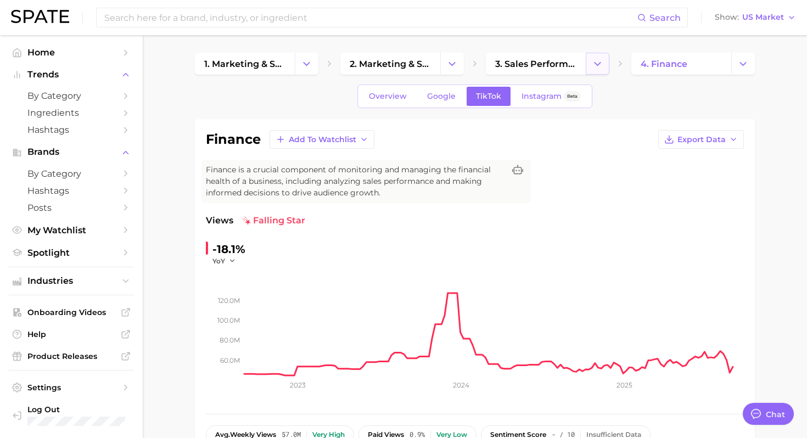
click at [511, 65] on icon "Change Category" at bounding box center [598, 64] width 12 height 12
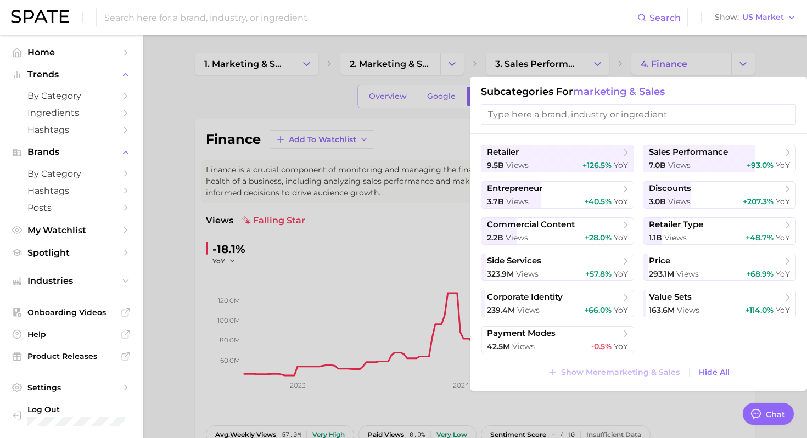
click at [511, 403] on div at bounding box center [403, 219] width 807 height 438
